Goal: Task Accomplishment & Management: Use online tool/utility

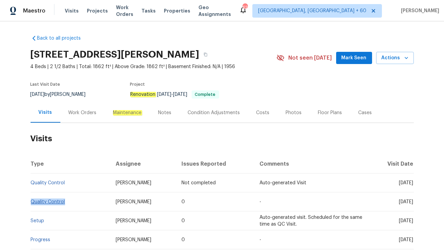
drag, startPoint x: 69, startPoint y: 199, endPoint x: 31, endPoint y: 203, distance: 37.5
click at [31, 203] on td "Quality Control" at bounding box center [71, 202] width 80 height 19
copy link "Quality Control"
click at [363, 112] on div "Cases" at bounding box center [366, 113] width 14 height 7
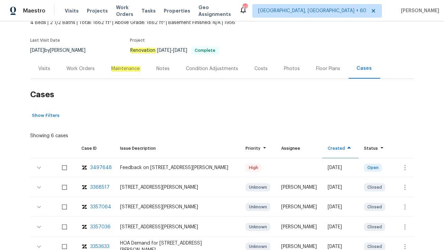
scroll to position [63, 0]
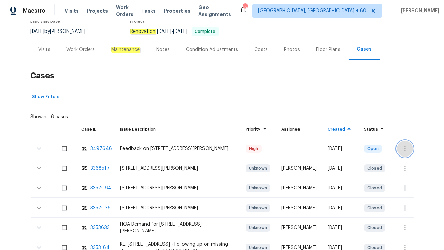
click at [400, 151] on button "button" at bounding box center [405, 149] width 16 height 16
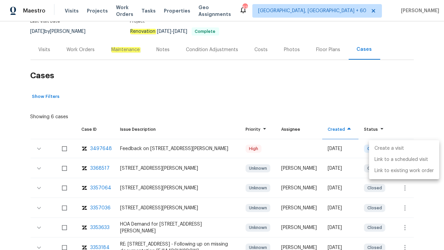
click at [376, 150] on li "Create a visit" at bounding box center [404, 148] width 70 height 11
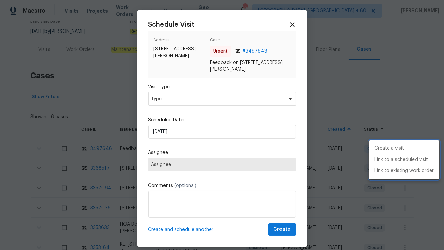
click at [200, 100] on div at bounding box center [222, 125] width 444 height 250
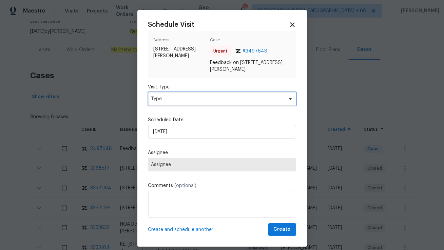
click at [200, 100] on span "Type" at bounding box center [217, 99] width 132 height 7
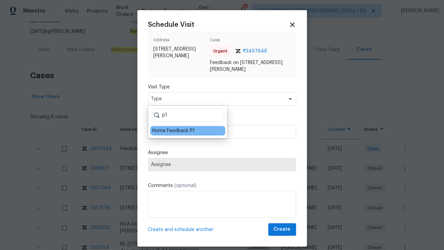
type input "p1"
click at [168, 131] on div "Home Feedback P1" at bounding box center [173, 131] width 42 height 7
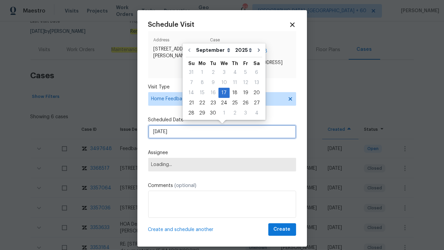
click at [171, 130] on input "[DATE]" at bounding box center [222, 132] width 148 height 14
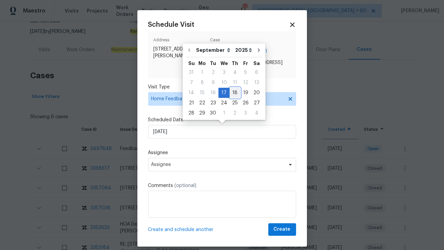
click at [230, 90] on div "18" at bounding box center [235, 92] width 11 height 9
type input "[DATE]"
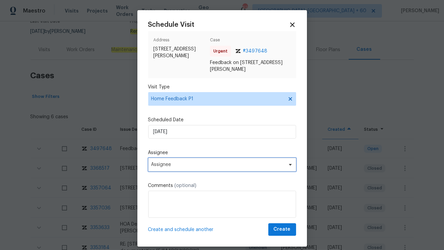
click at [172, 165] on span "Assignee" at bounding box center [217, 164] width 133 height 5
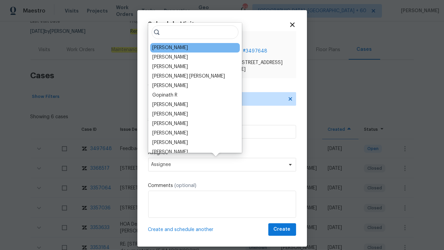
click at [160, 45] on div "[PERSON_NAME]" at bounding box center [170, 47] width 36 height 7
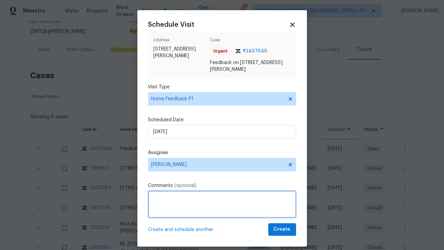
click at [165, 203] on textarea at bounding box center [222, 204] width 148 height 27
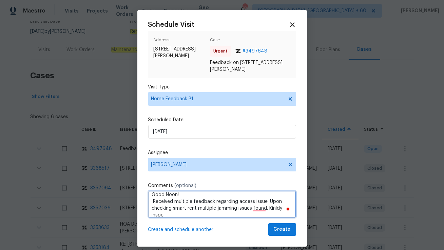
scroll to position [10, 0]
type textarea "Hi [PERSON_NAME], Good Noon! Received multiple feedback regarding the access is…"
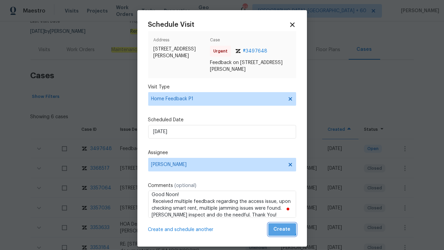
click at [280, 227] on span "Create" at bounding box center [282, 230] width 17 height 8
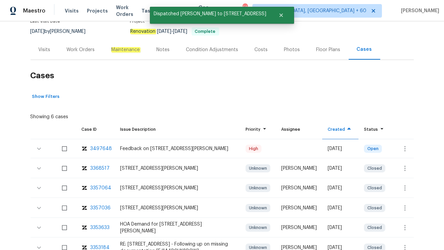
click at [48, 57] on div "Visits" at bounding box center [45, 50] width 28 height 20
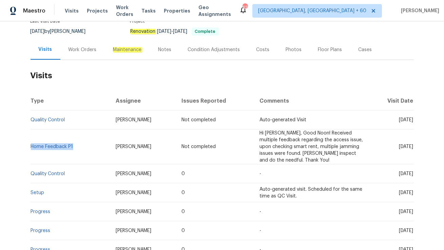
drag, startPoint x: 74, startPoint y: 146, endPoint x: 32, endPoint y: 143, distance: 42.5
click at [32, 143] on td "Home Feedback P1" at bounding box center [71, 147] width 80 height 35
copy link "Home Feedback P1"
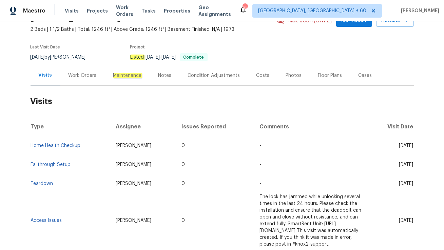
scroll to position [38, 0]
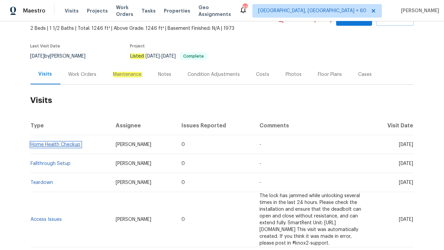
click at [75, 145] on link "Home Health Checkup" at bounding box center [56, 144] width 50 height 5
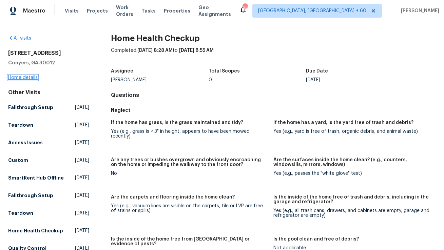
click at [24, 78] on link "Home details" at bounding box center [23, 77] width 30 height 5
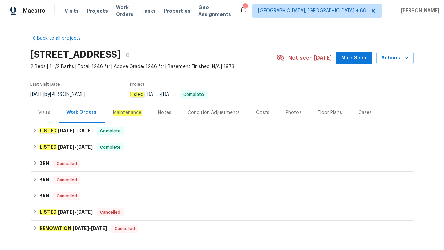
click at [359, 112] on div "Cases" at bounding box center [366, 113] width 14 height 7
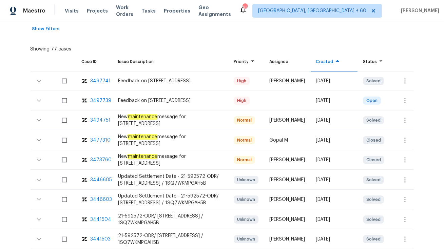
scroll to position [131, 0]
click at [100, 99] on div "3497739" at bounding box center [101, 100] width 21 height 7
click at [402, 94] on button "button" at bounding box center [405, 100] width 16 height 16
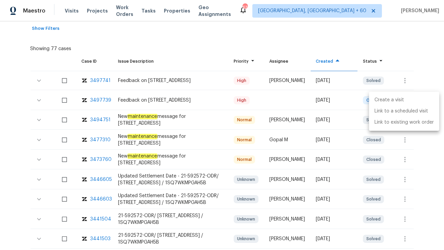
click at [401, 100] on li "Create a visit" at bounding box center [404, 100] width 70 height 11
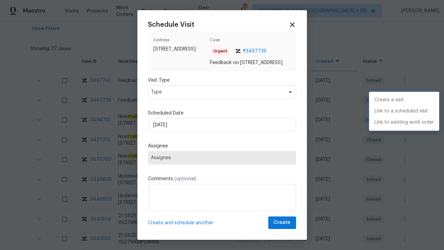
click at [182, 100] on div at bounding box center [222, 125] width 444 height 250
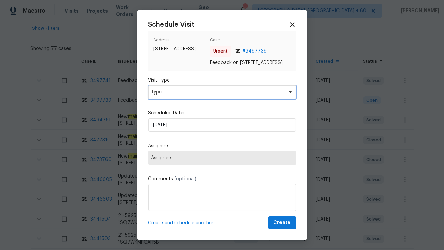
click at [182, 96] on span "Type" at bounding box center [217, 92] width 132 height 7
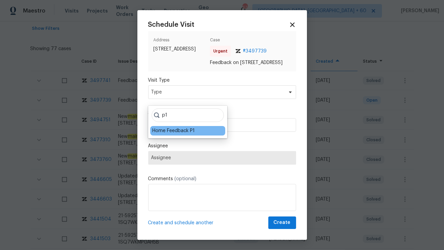
type input "p1"
click at [171, 132] on div "Home Feedback P1" at bounding box center [173, 131] width 42 height 7
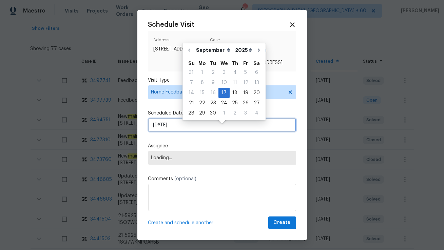
click at [177, 132] on input "[DATE]" at bounding box center [222, 125] width 148 height 14
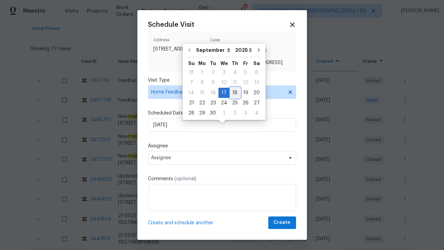
click at [230, 94] on div "18" at bounding box center [235, 92] width 11 height 9
type input "[DATE]"
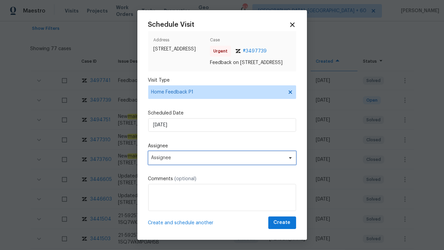
click at [173, 161] on span "Assignee" at bounding box center [217, 157] width 133 height 5
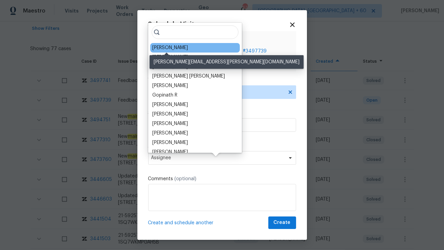
click at [165, 48] on div "[PERSON_NAME]" at bounding box center [170, 47] width 36 height 7
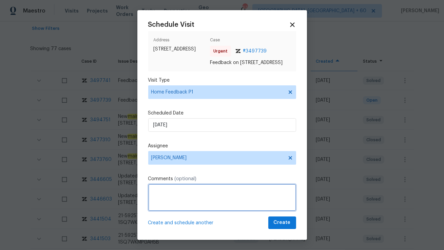
click at [156, 211] on textarea at bounding box center [222, 197] width 148 height 27
drag, startPoint x: 214, startPoint y: 205, endPoint x: 234, endPoint y: 205, distance: 19.7
click at [234, 205] on textarea "Hi Ryan, Good Noon! Received feedback that the LB is" at bounding box center [222, 197] width 148 height 27
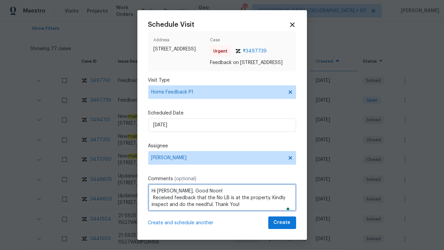
type textarea "Hi Ryan, Good Noon! Received feedback that the No LB is at the property. Kindly…"
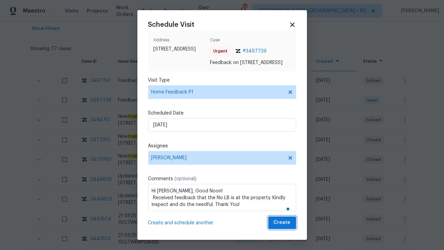
click at [281, 226] on span "Create" at bounding box center [282, 223] width 17 height 8
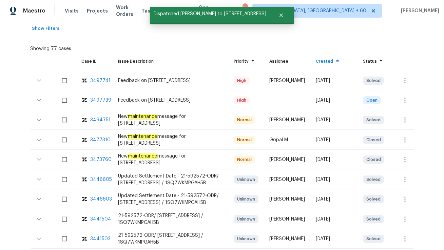
scroll to position [0, 0]
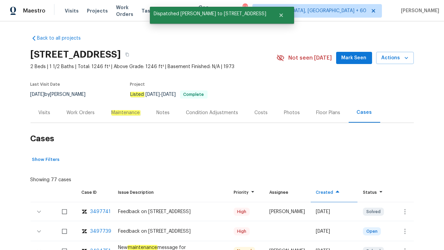
click at [48, 111] on div "Visits" at bounding box center [45, 113] width 12 height 7
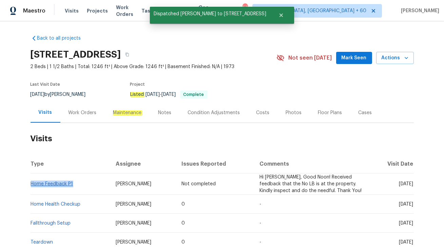
drag, startPoint x: 76, startPoint y: 184, endPoint x: 31, endPoint y: 182, distance: 45.5
click at [31, 182] on td "Home Feedback P1" at bounding box center [71, 184] width 80 height 21
copy link "Home Feedback P1"
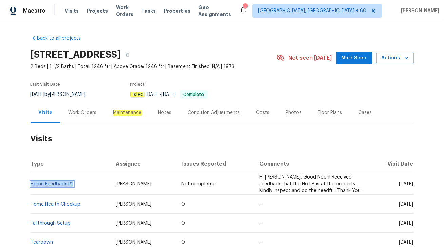
click at [47, 182] on link "Home Feedback P1" at bounding box center [52, 184] width 42 height 5
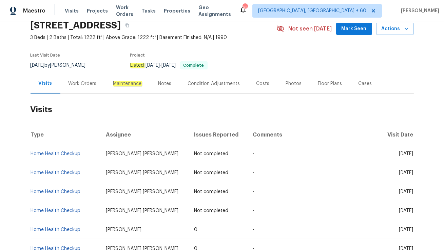
scroll to position [15, 0]
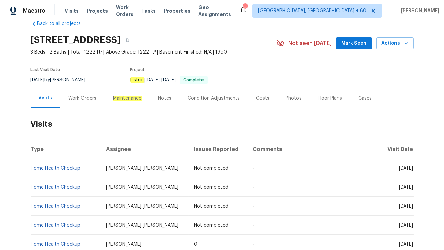
click at [78, 101] on div "Work Orders" at bounding box center [83, 98] width 28 height 7
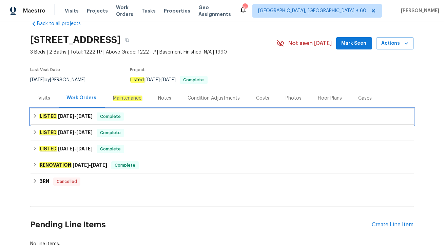
click at [120, 116] on span "Complete" at bounding box center [110, 116] width 26 height 7
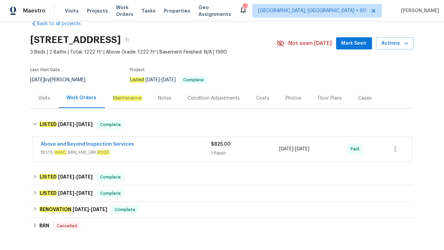
click at [128, 150] on span "PESTS, HVAC , BRN_AND_LRR, ROOF" at bounding box center [126, 152] width 170 height 7
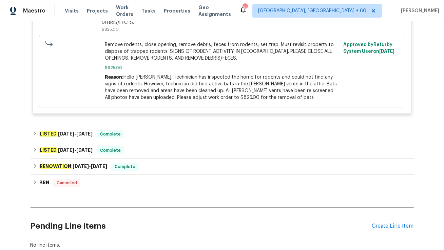
scroll to position [209, 0]
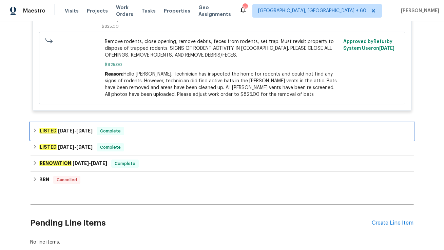
click at [151, 128] on div "LISTED 5/29/25 - 6/3/25 Complete" at bounding box center [222, 131] width 379 height 8
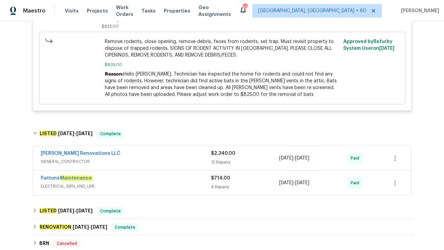
click at [151, 150] on div "Aseem Renovations LLC" at bounding box center [126, 154] width 170 height 8
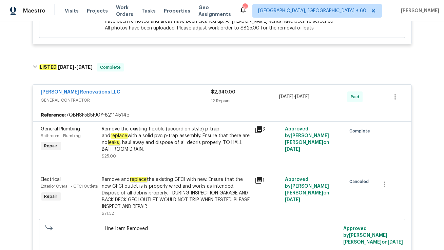
scroll to position [251, 0]
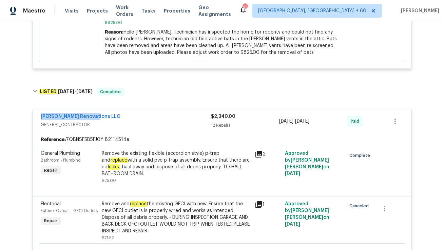
drag, startPoint x: 39, startPoint y: 108, endPoint x: 104, endPoint y: 109, distance: 64.8
click at [104, 109] on div "Aseem Renovations LLC GENERAL_CONTRACTOR $2,340.00 12 Repairs 5/29/2025 - 6/3/2…" at bounding box center [222, 121] width 379 height 24
copy link "Aseem Renovations LLC"
